Goal: Information Seeking & Learning: Learn about a topic

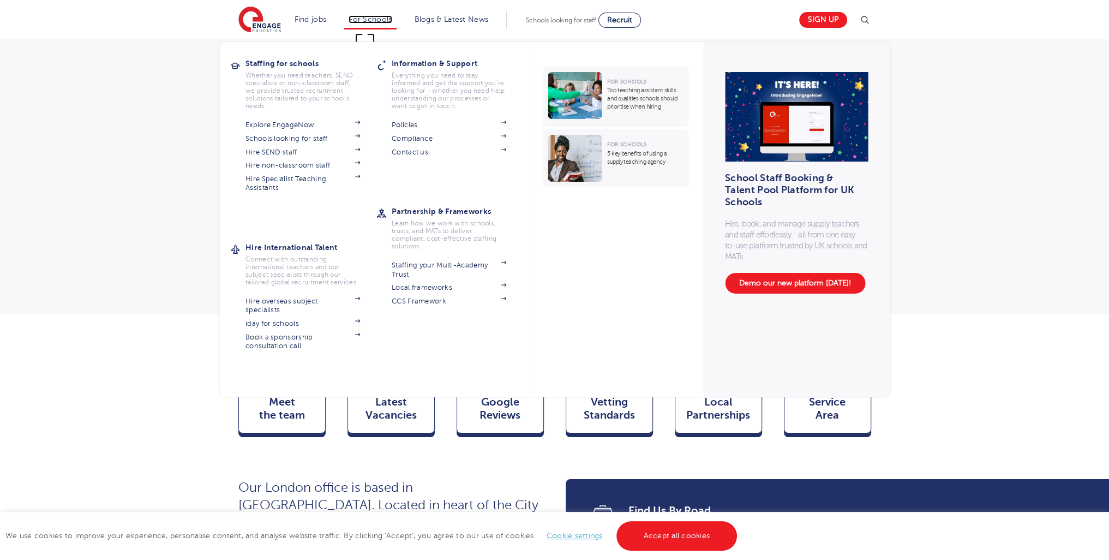
click at [380, 21] on link "For Schools" at bounding box center [370, 19] width 43 height 8
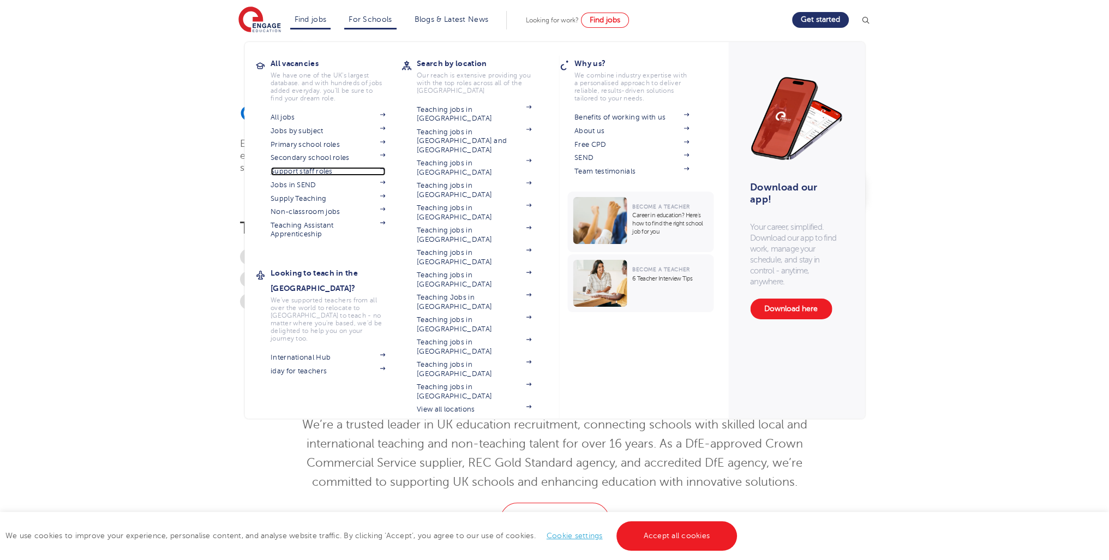
click at [310, 174] on link "Support staff roles" at bounding box center [328, 171] width 115 height 9
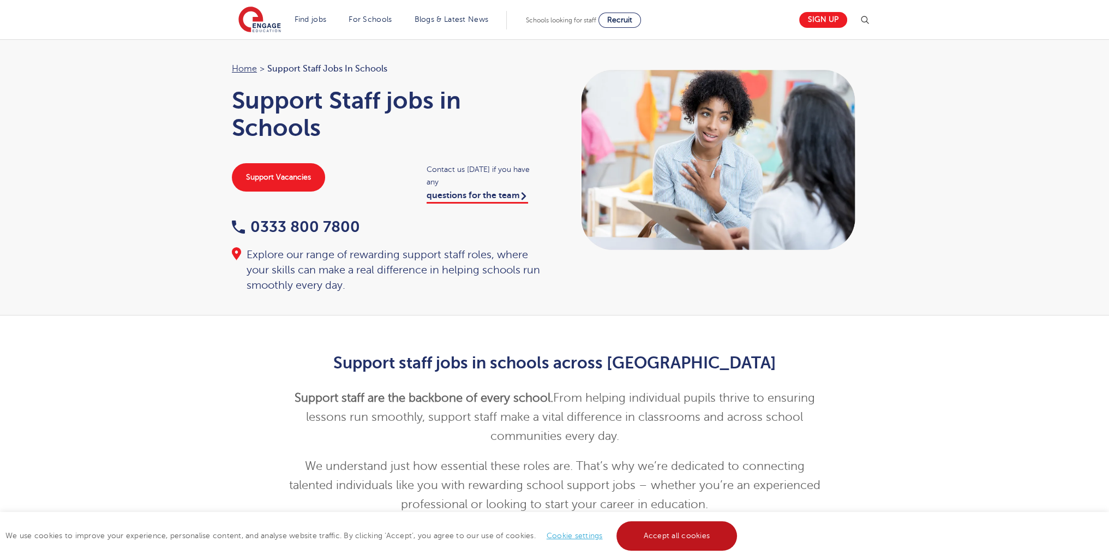
click at [634, 529] on link "Accept all cookies" at bounding box center [676, 535] width 121 height 29
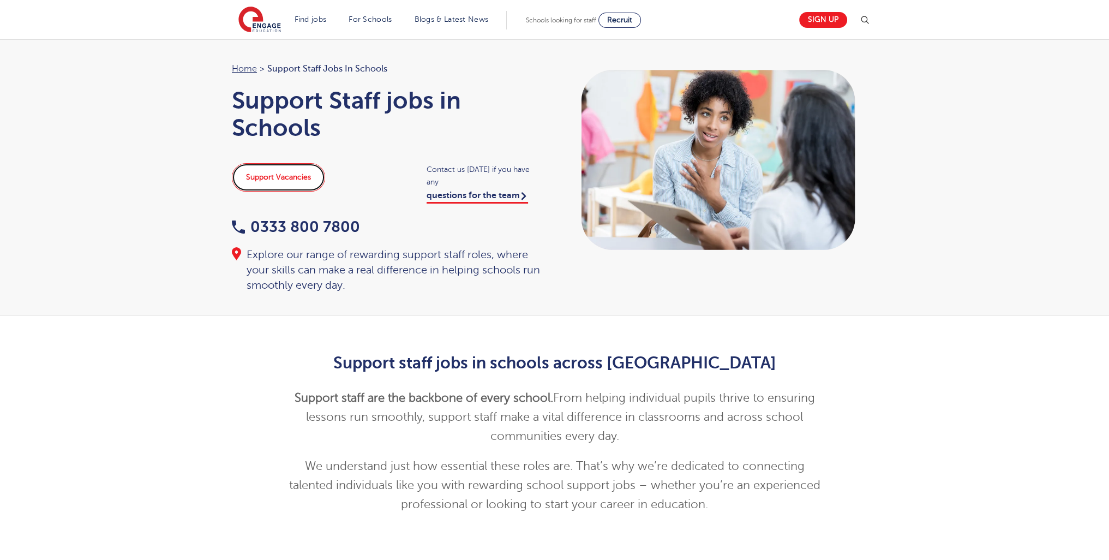
click at [291, 185] on link "Support Vacancies" at bounding box center [278, 177] width 93 height 28
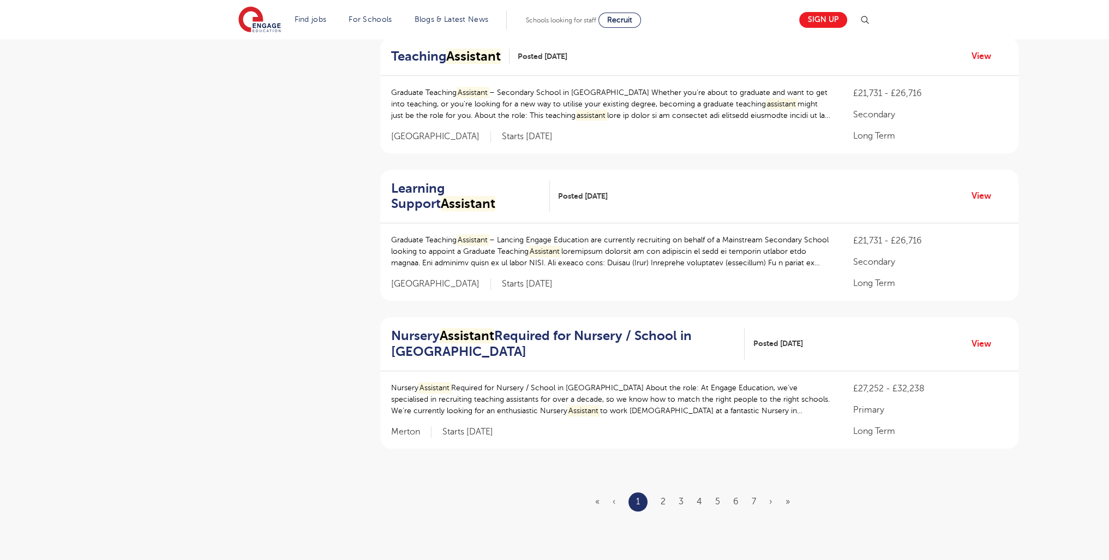
scroll to position [1178, 0]
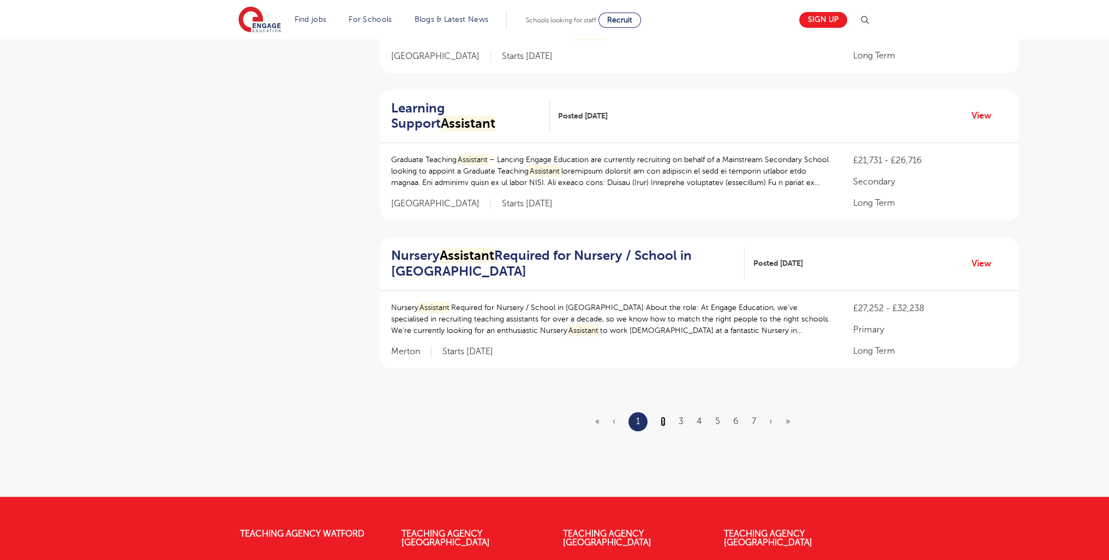
click at [662, 418] on link "2" at bounding box center [663, 421] width 5 height 10
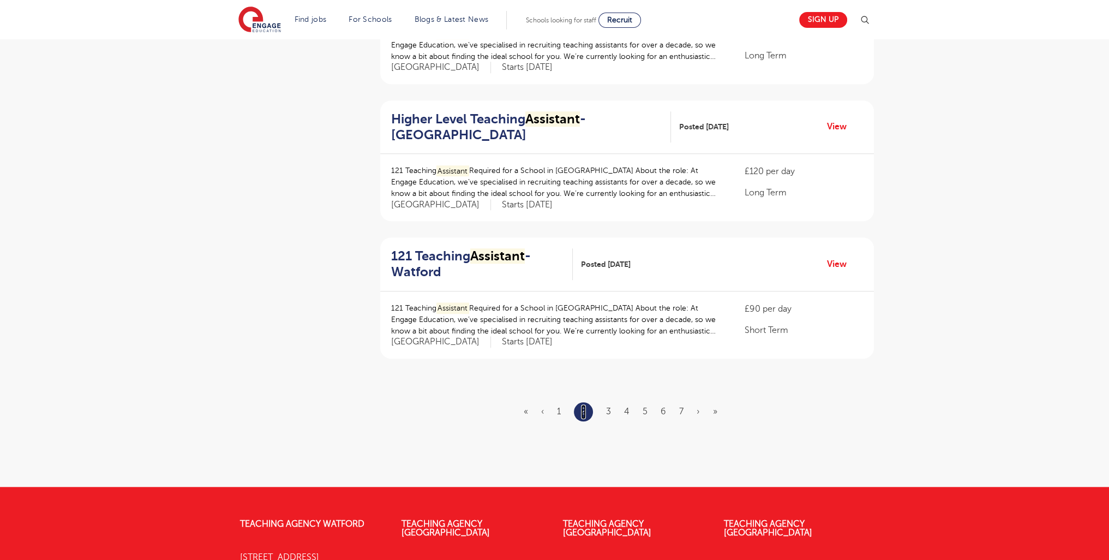
scroll to position [0, 0]
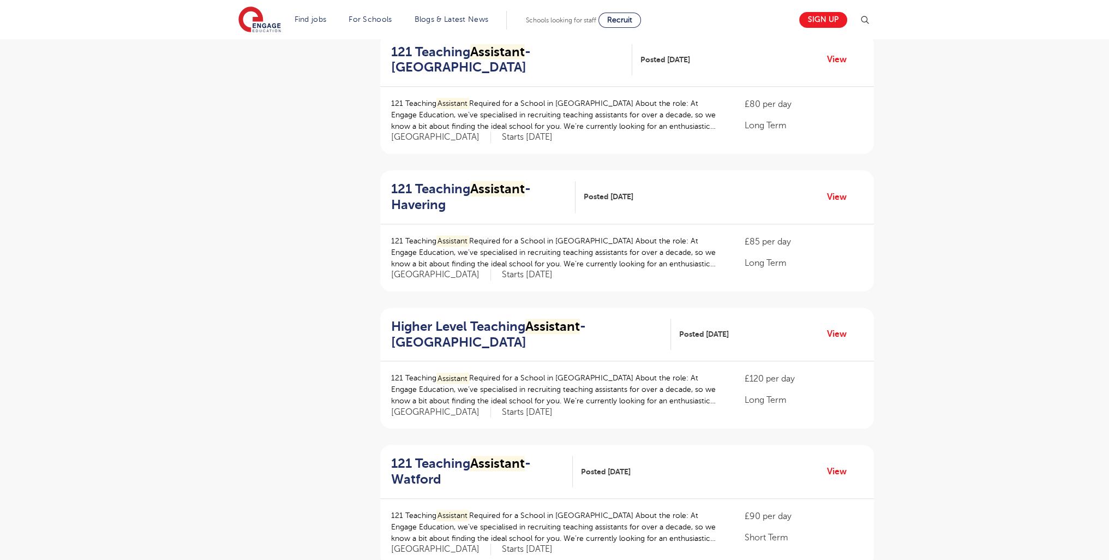
scroll to position [1124, 0]
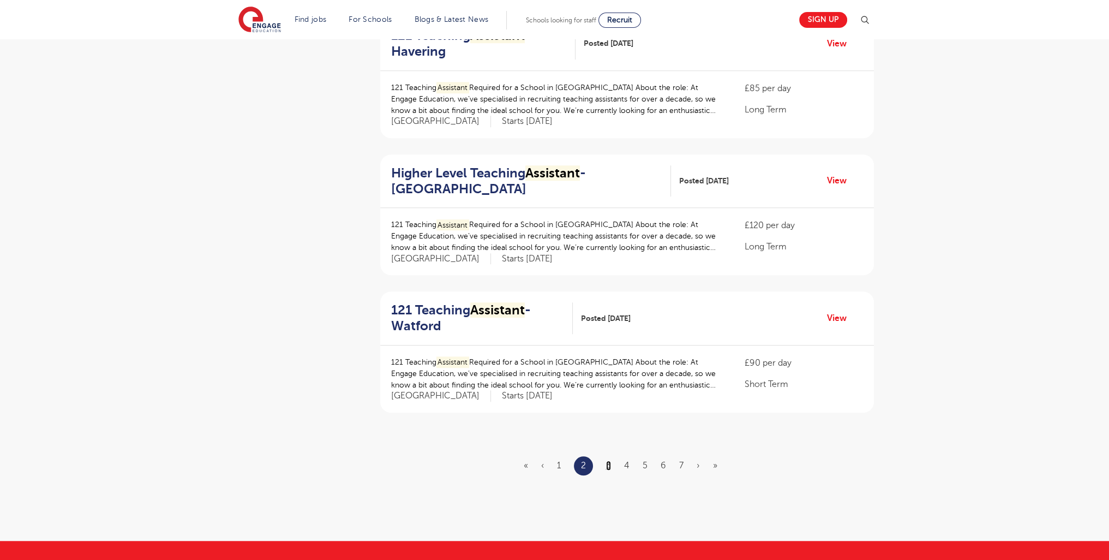
click at [610, 464] on link "3" at bounding box center [608, 465] width 5 height 10
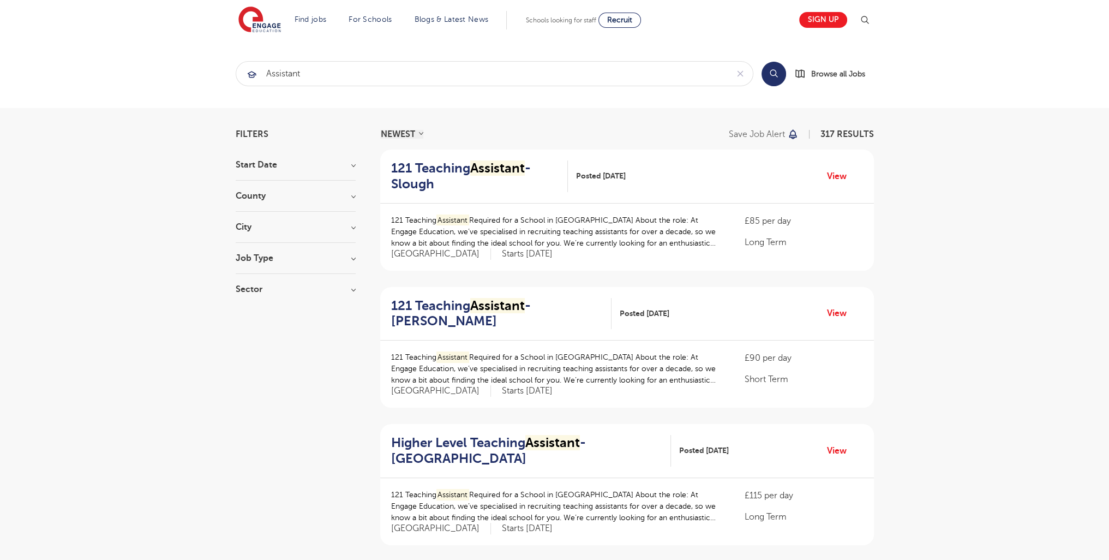
scroll to position [1342, 0]
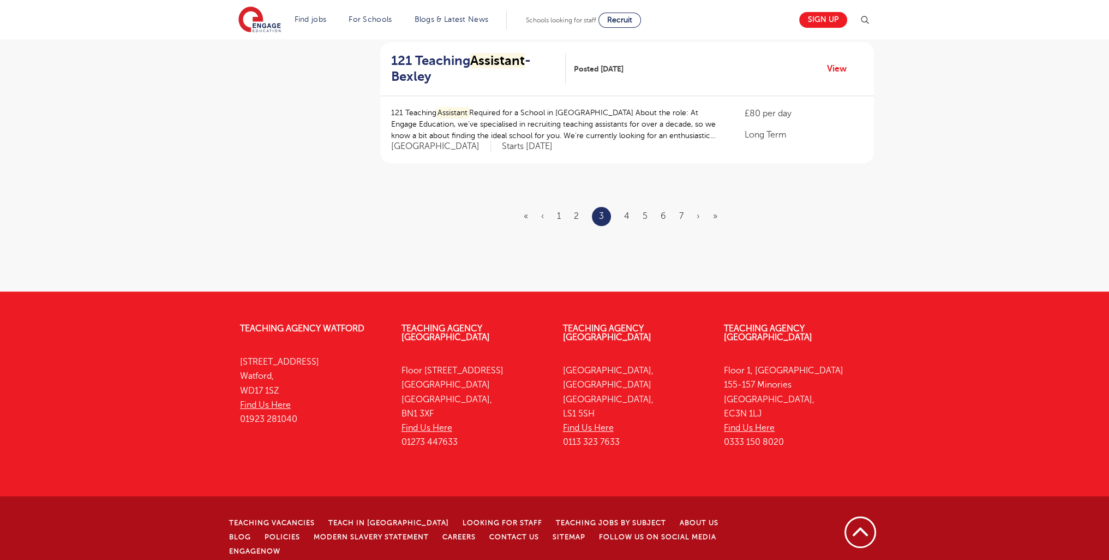
click at [627, 220] on li "4" at bounding box center [626, 216] width 5 height 14
click at [628, 218] on link "4" at bounding box center [626, 216] width 5 height 10
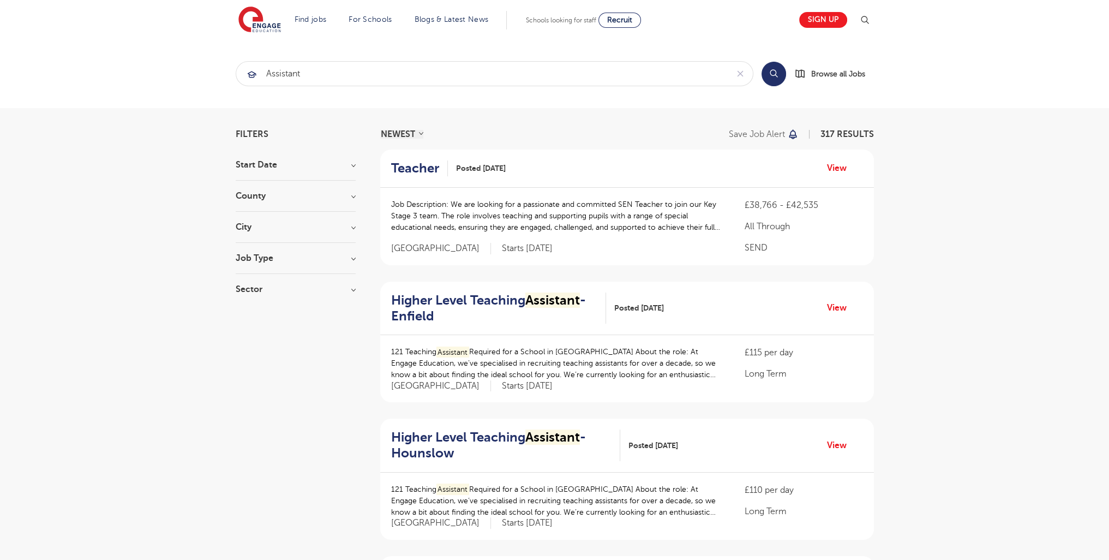
scroll to position [1300, 0]
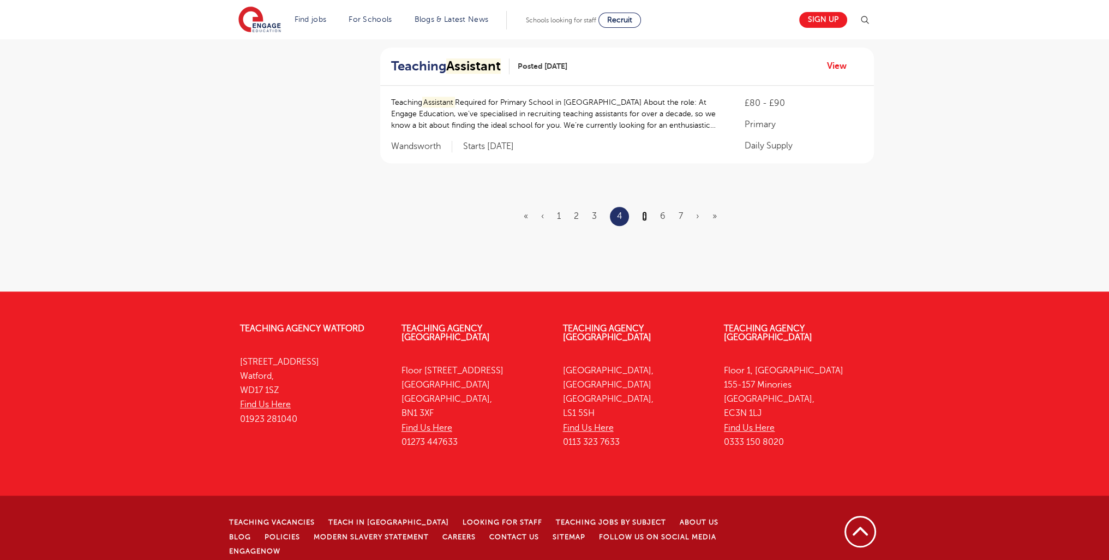
click at [646, 215] on link "5" at bounding box center [644, 216] width 5 height 10
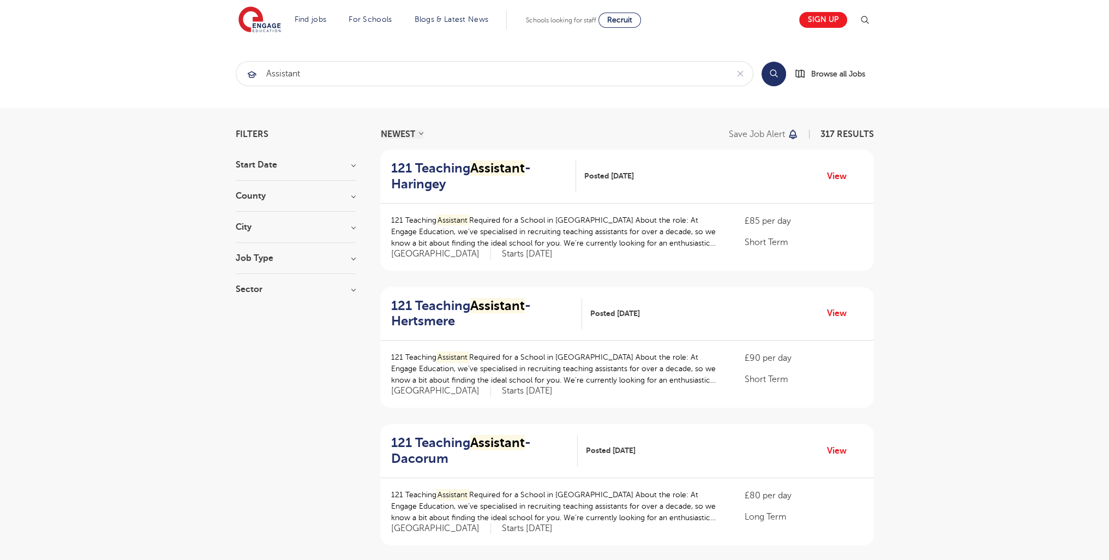
scroll to position [1357, 0]
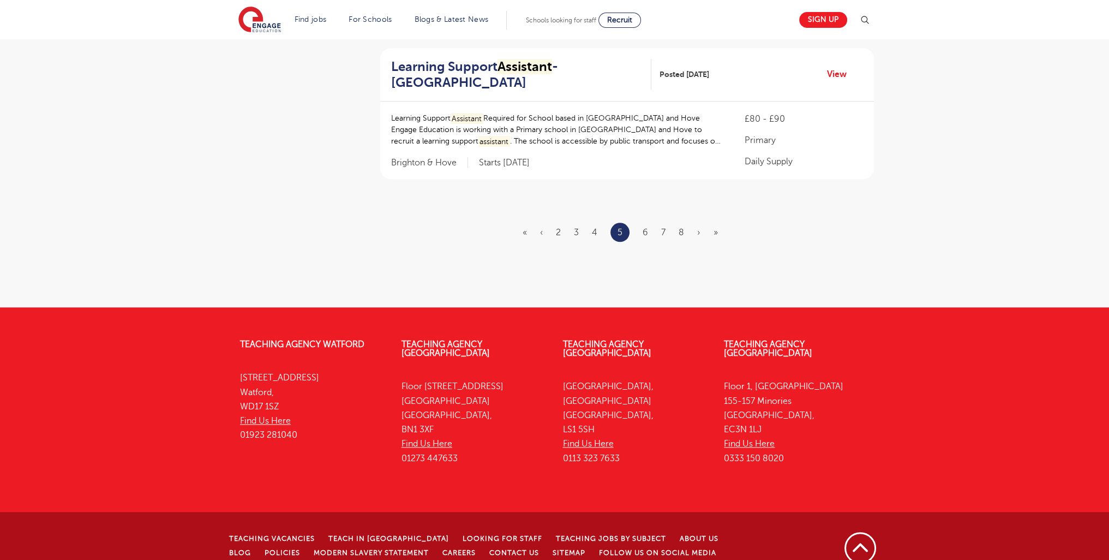
drag, startPoint x: 642, startPoint y: 209, endPoint x: 648, endPoint y: 215, distance: 8.5
click at [644, 223] on ul "« ‹ 2 3 4 5 6 7 8 › »" at bounding box center [627, 232] width 208 height 19
click at [648, 223] on ul "« ‹ 2 3 4 5 6 7 8 › »" at bounding box center [627, 232] width 208 height 19
click at [645, 227] on link "6" at bounding box center [645, 232] width 5 height 10
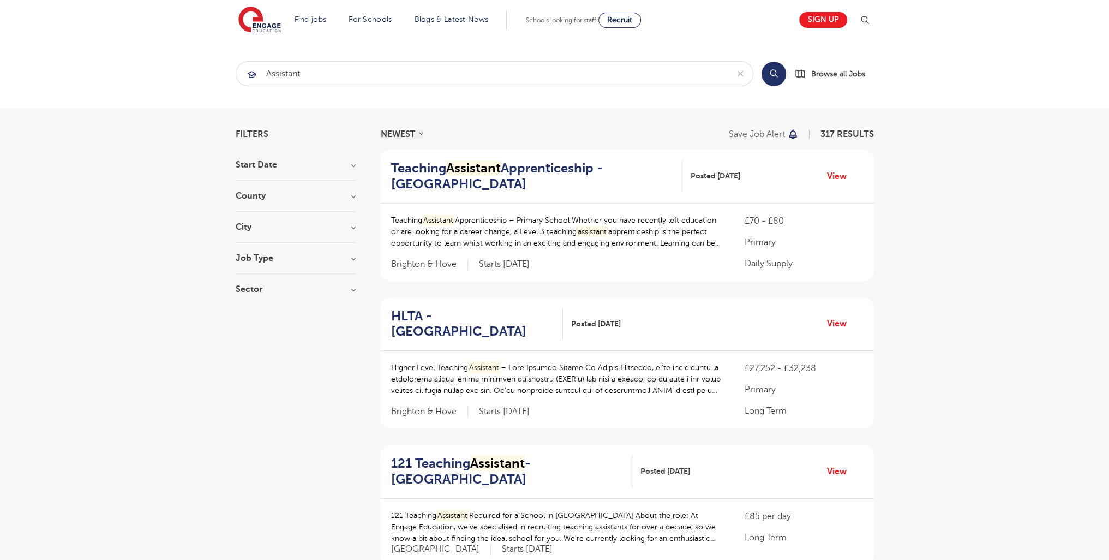
scroll to position [1363, 0]
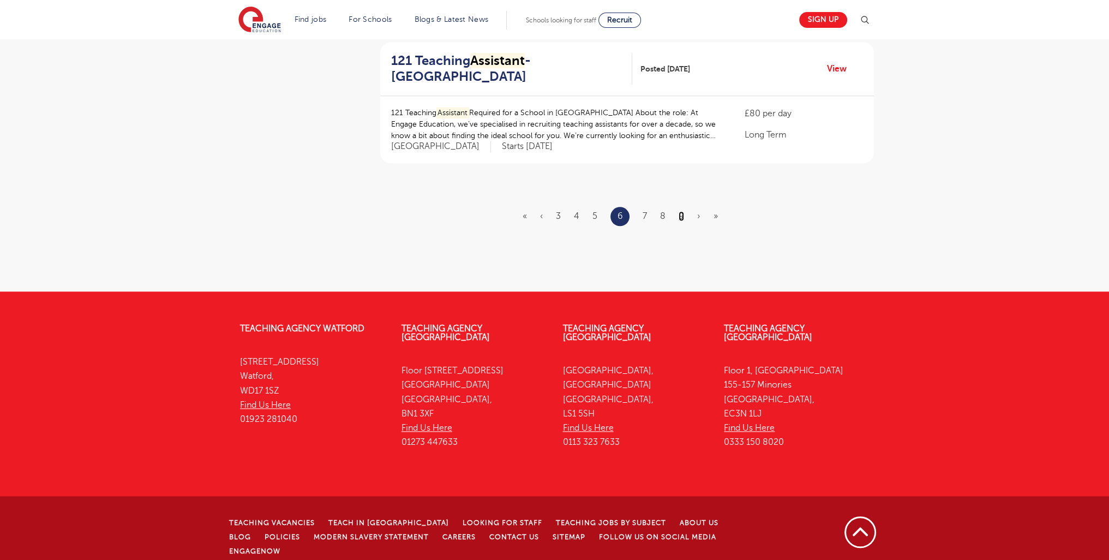
click at [681, 214] on link "9" at bounding box center [681, 216] width 5 height 10
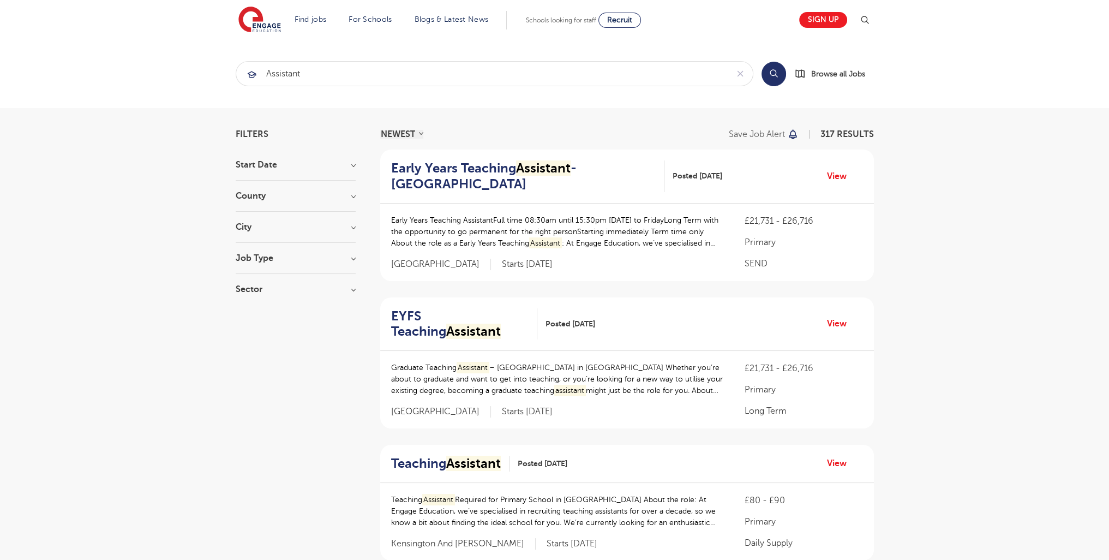
scroll to position [1342, 0]
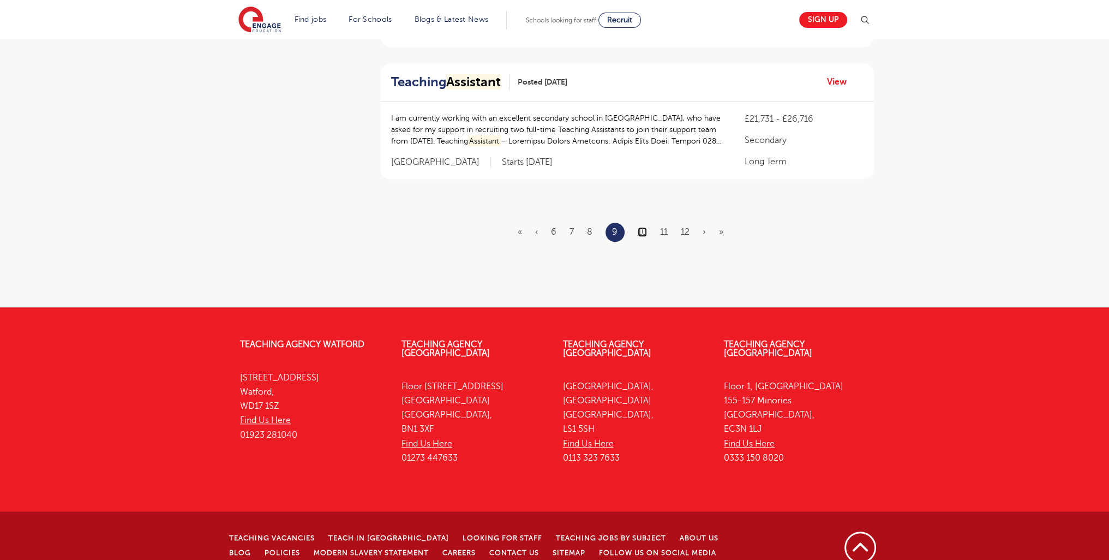
click at [643, 227] on link "10" at bounding box center [642, 232] width 9 height 10
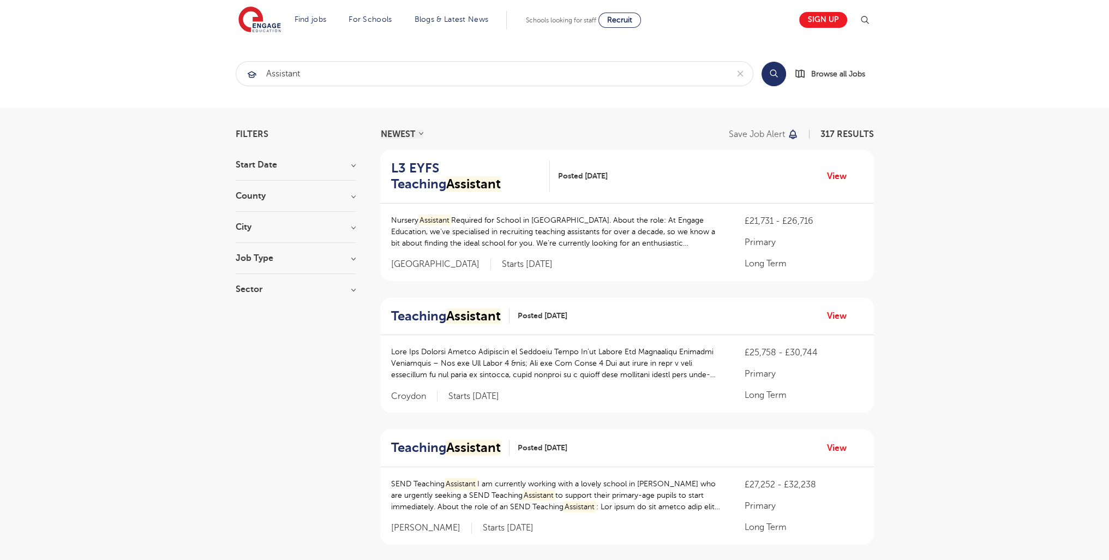
scroll to position [1383, 0]
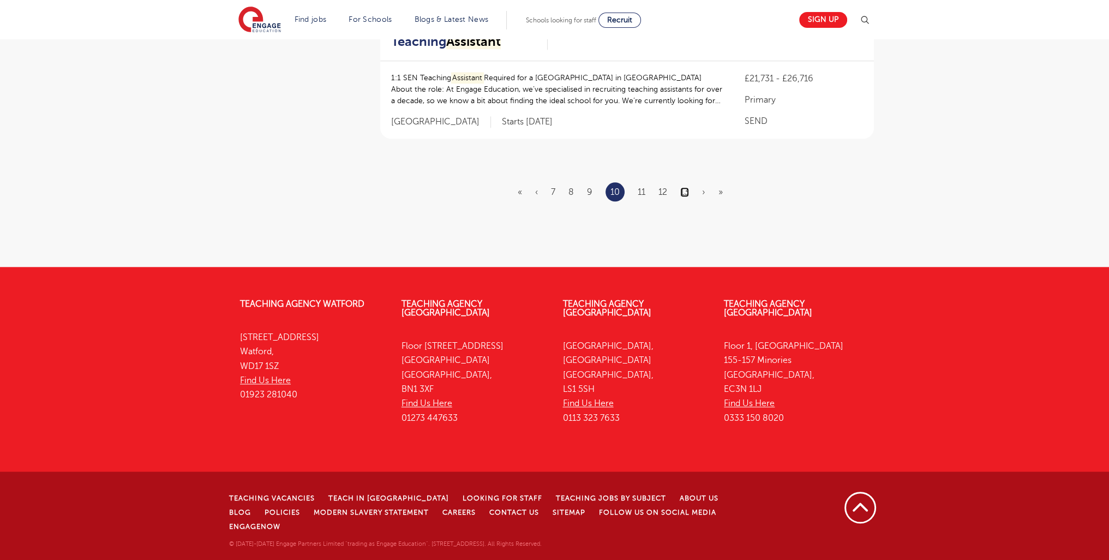
click at [683, 197] on link "13" at bounding box center [684, 192] width 9 height 10
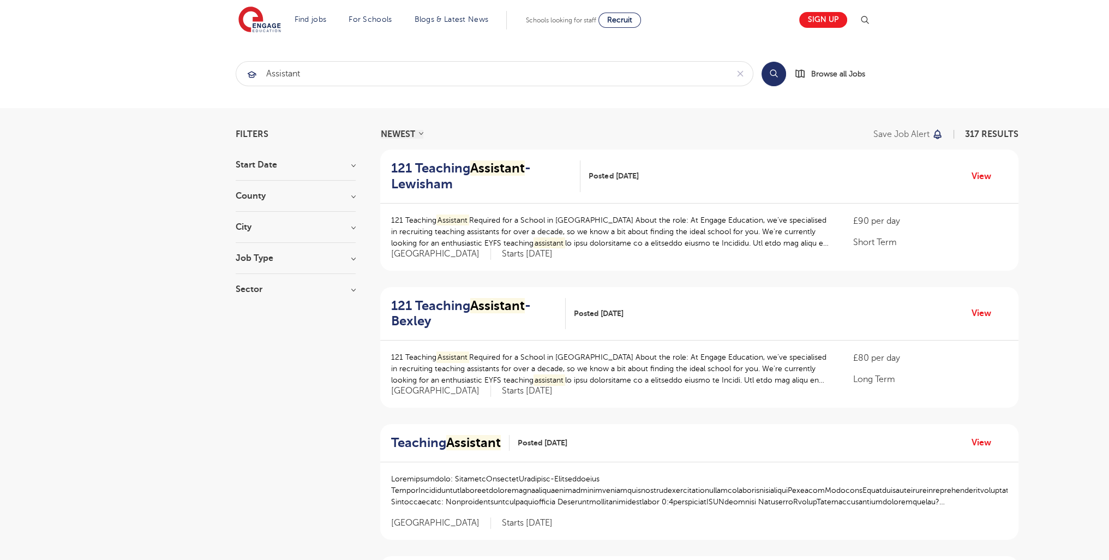
scroll to position [1310, 0]
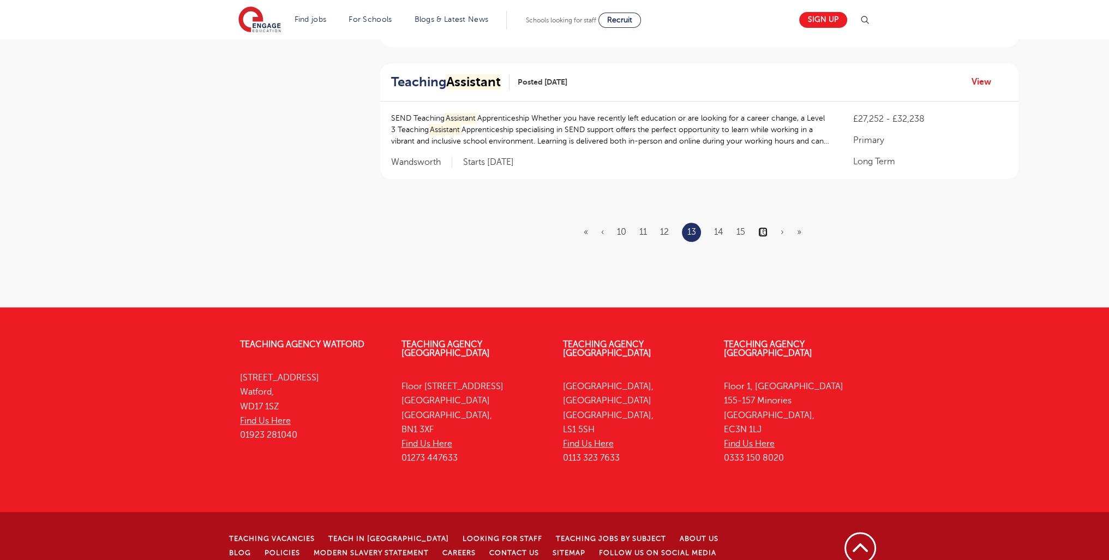
click at [762, 227] on link "16" at bounding box center [762, 232] width 9 height 10
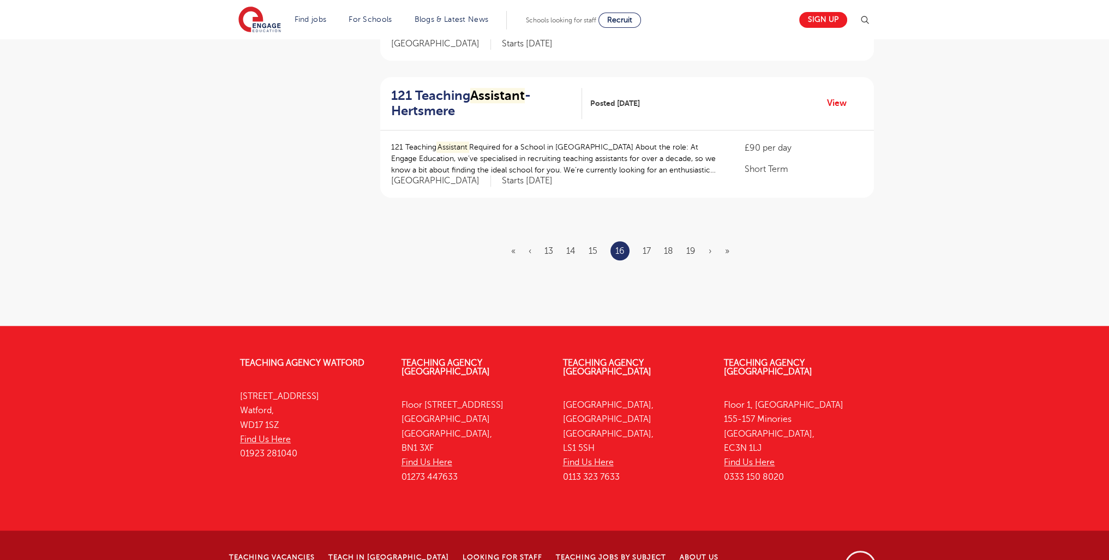
scroll to position [0, 0]
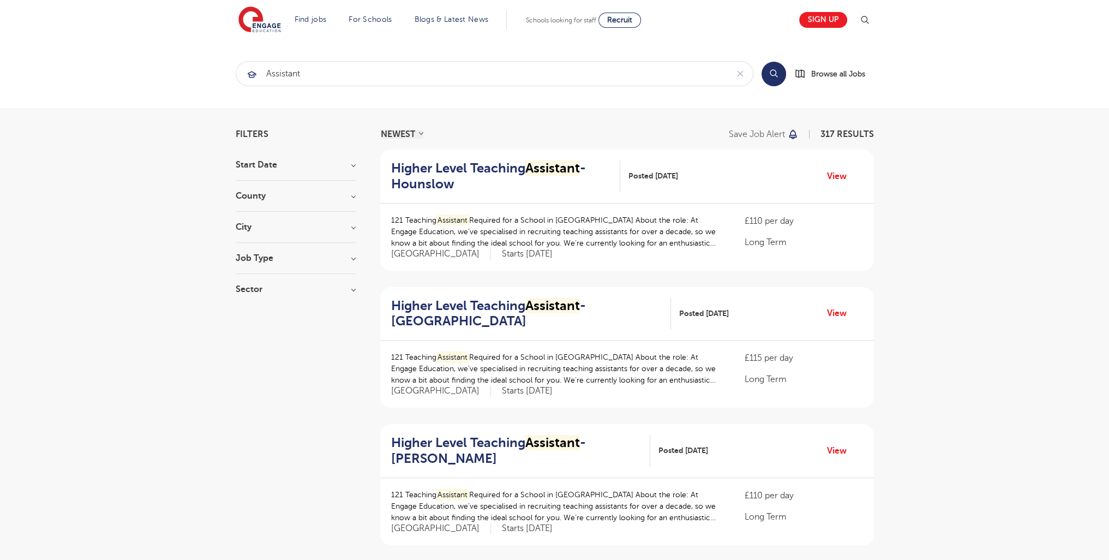
scroll to position [1345, 0]
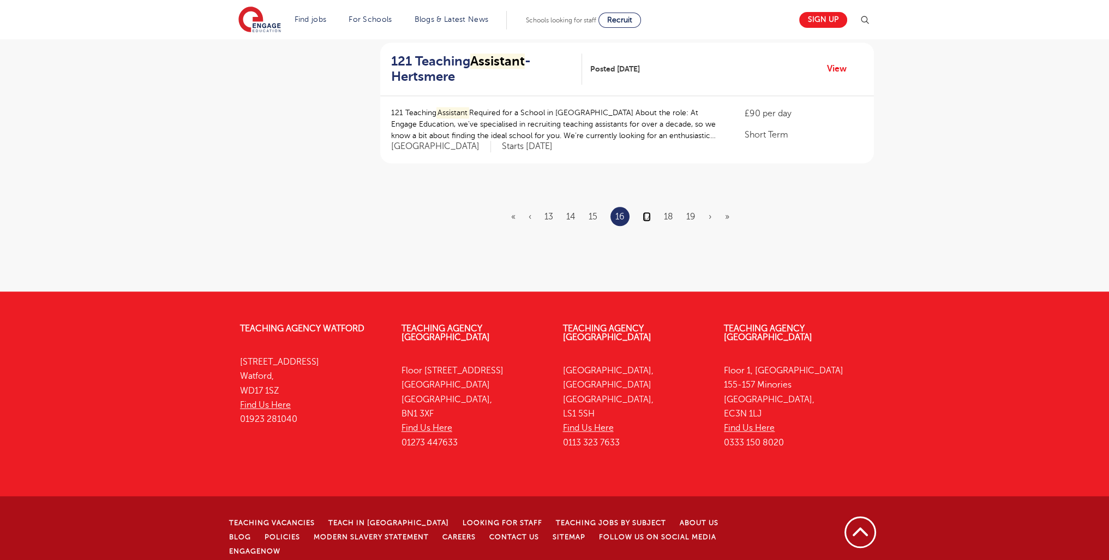
click at [651, 212] on link "17" at bounding box center [647, 217] width 8 height 10
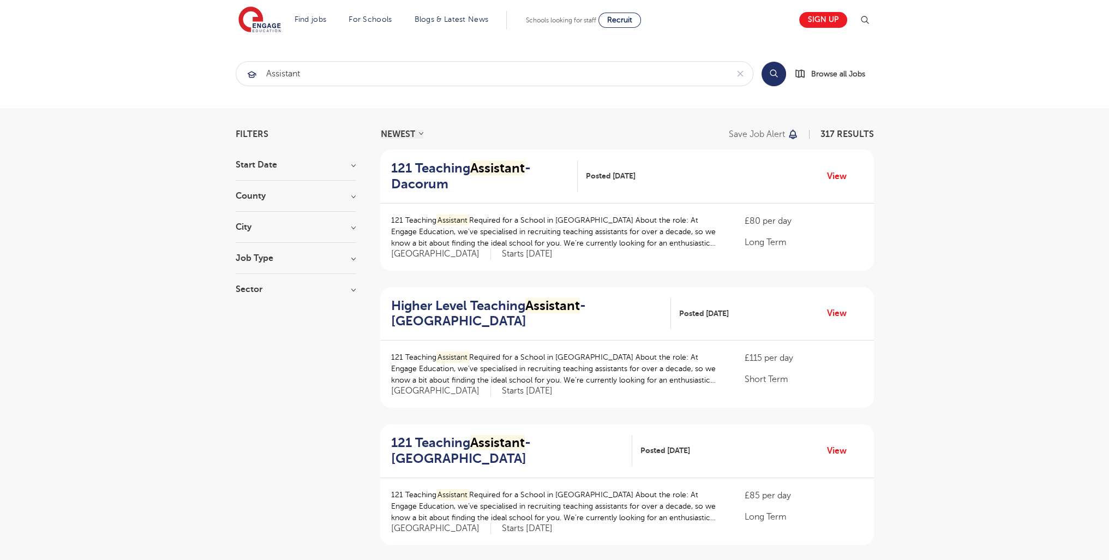
scroll to position [1342, 0]
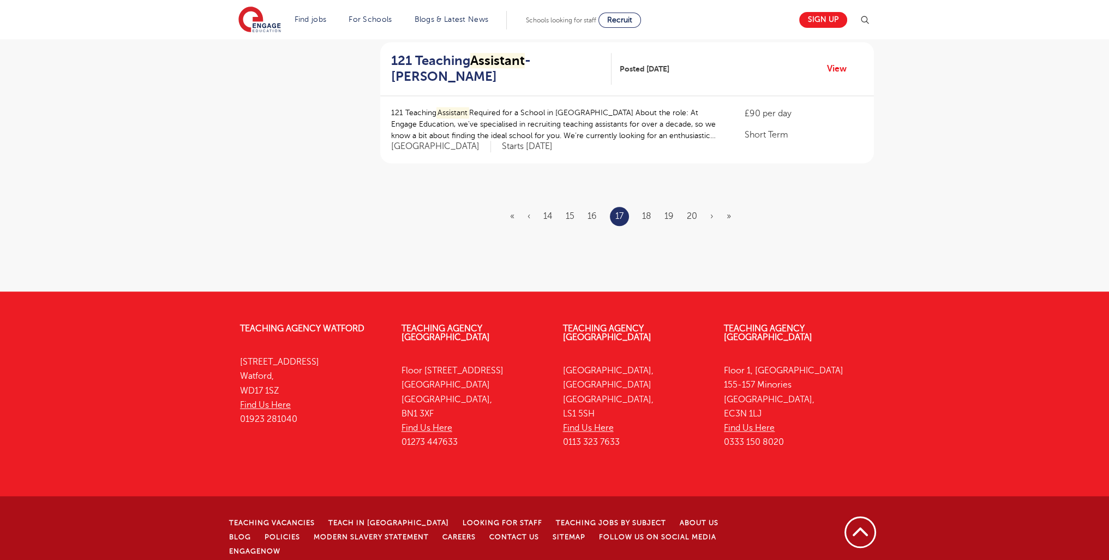
click at [650, 219] on li "18" at bounding box center [646, 216] width 9 height 14
click at [650, 214] on link "18" at bounding box center [646, 216] width 9 height 10
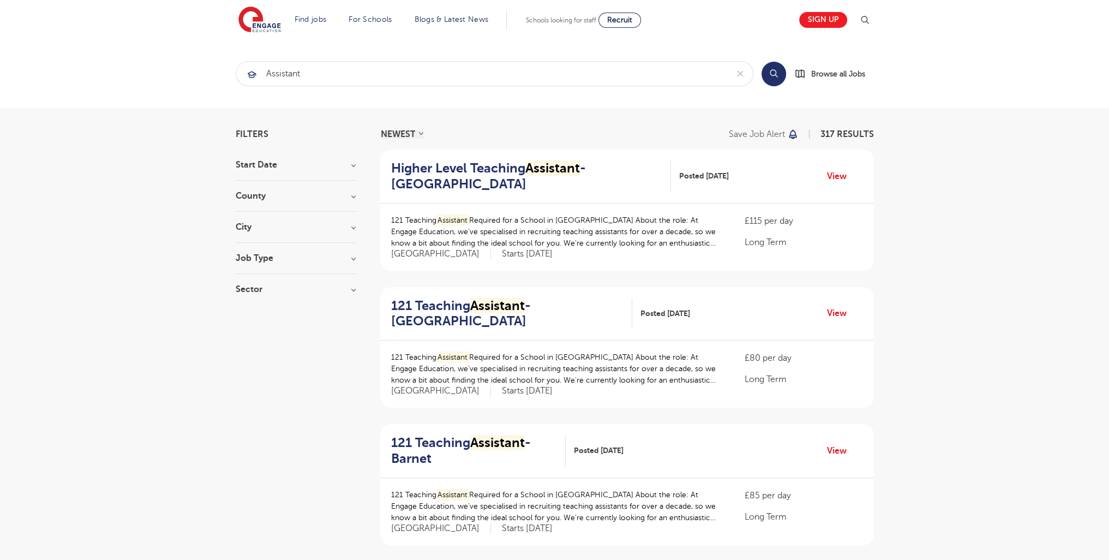
scroll to position [1342, 0]
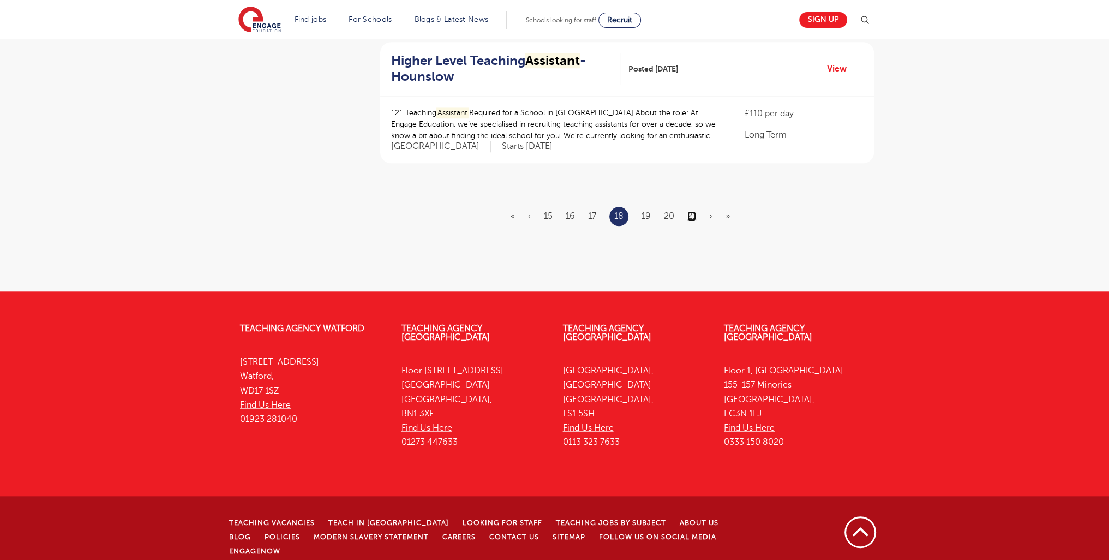
click at [694, 213] on link "21" at bounding box center [691, 216] width 9 height 10
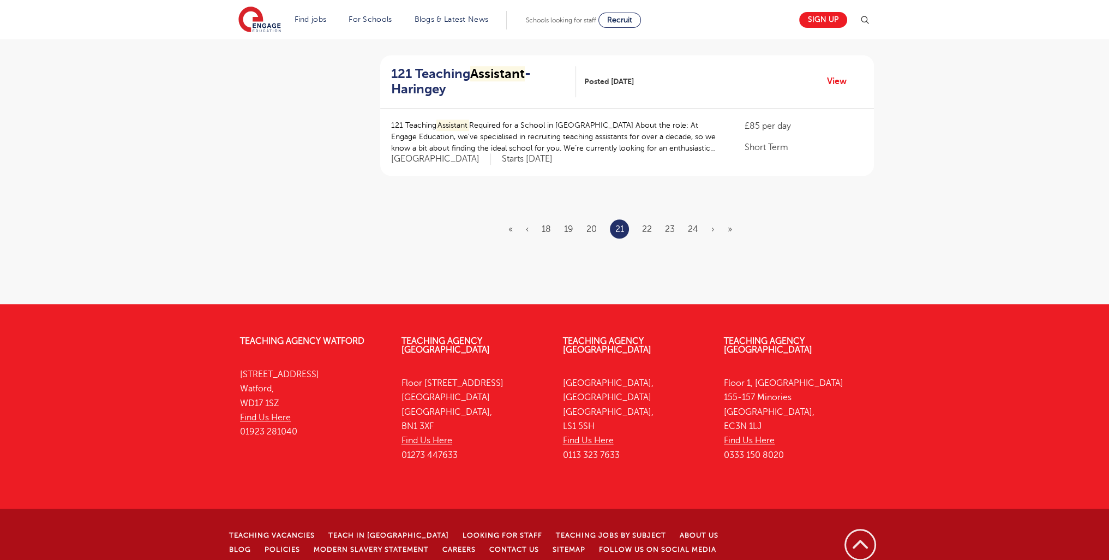
scroll to position [0, 0]
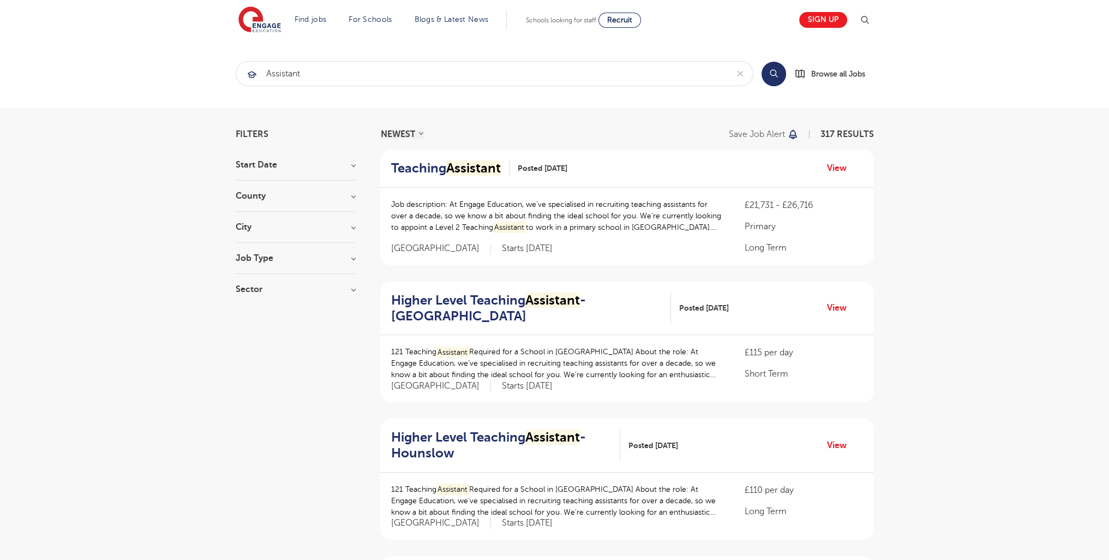
scroll to position [1355, 0]
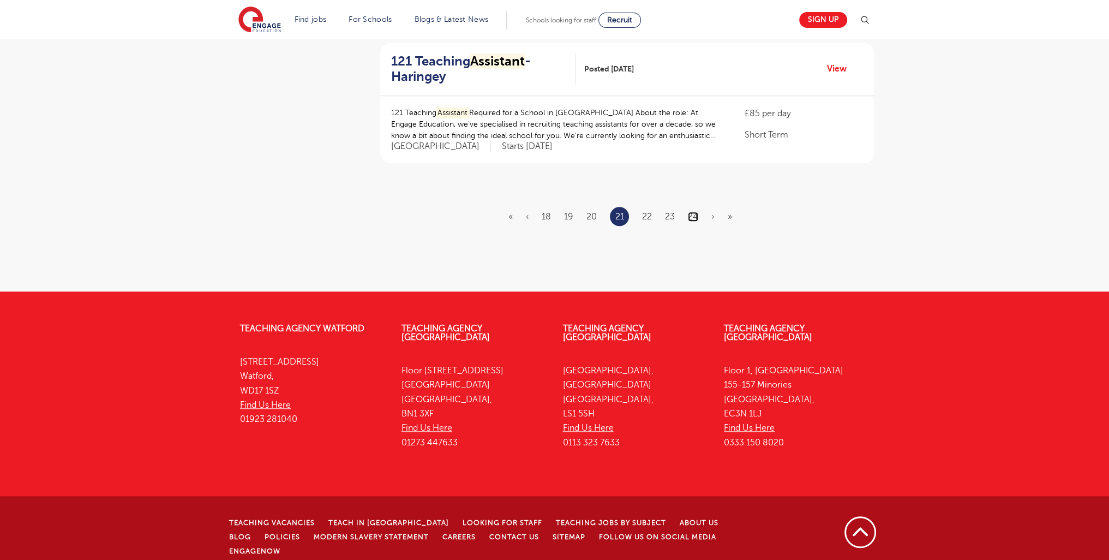
click at [690, 218] on link "24" at bounding box center [693, 217] width 10 height 10
click at [695, 215] on link "27" at bounding box center [692, 216] width 9 height 10
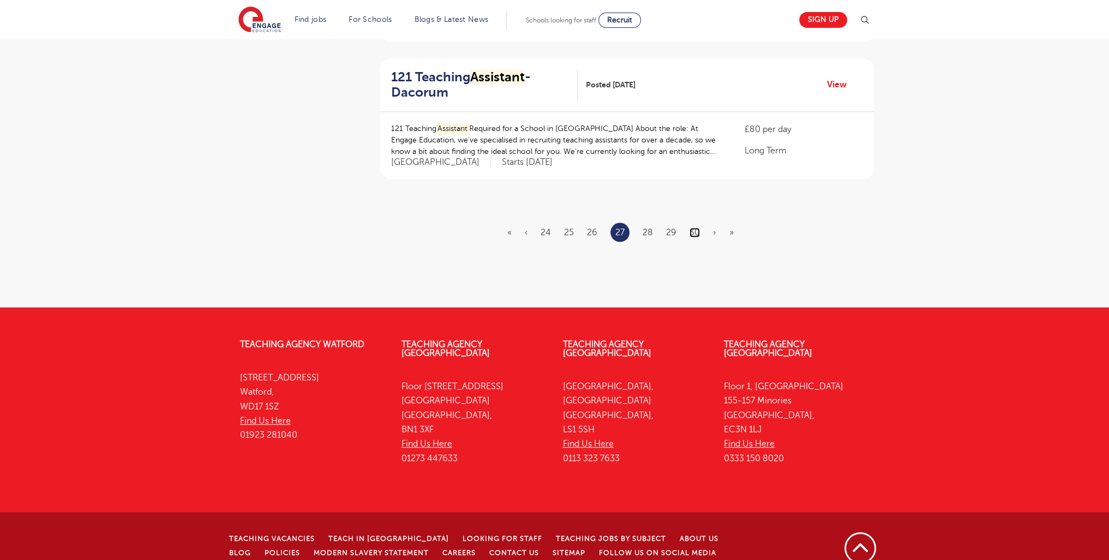
click at [692, 227] on link "30" at bounding box center [694, 232] width 10 height 10
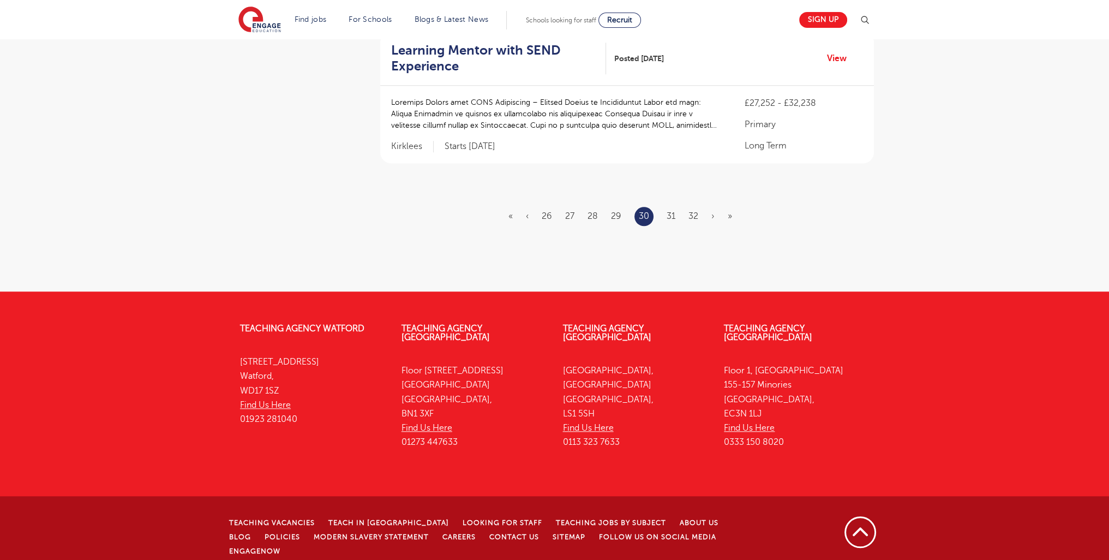
click at [698, 221] on li "32" at bounding box center [693, 216] width 10 height 14
